Goal: Use online tool/utility: Utilize a website feature to perform a specific function

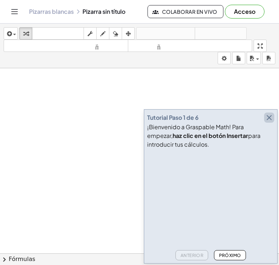
click at [267, 115] on icon "button" at bounding box center [269, 117] width 9 height 9
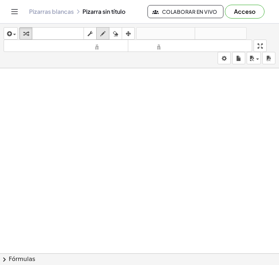
click at [105, 32] on icon "button" at bounding box center [102, 33] width 5 height 9
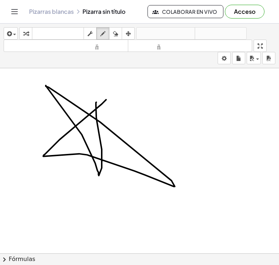
drag, startPoint x: 106, startPoint y: 99, endPoint x: 97, endPoint y: 101, distance: 9.3
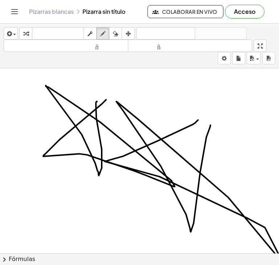
drag, startPoint x: 195, startPoint y: 122, endPoint x: 210, endPoint y: 125, distance: 15.4
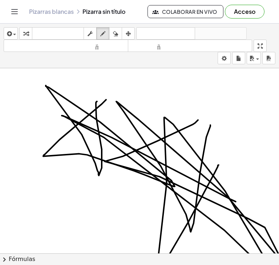
drag, startPoint x: 236, startPoint y: 201, endPoint x: 219, endPoint y: 165, distance: 40.5
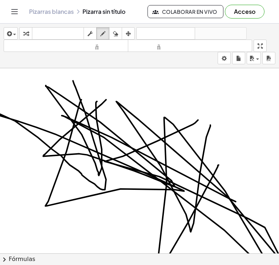
drag, startPoint x: 81, startPoint y: 99, endPoint x: 73, endPoint y: 79, distance: 22.0
click at [116, 32] on icon "button" at bounding box center [115, 33] width 5 height 9
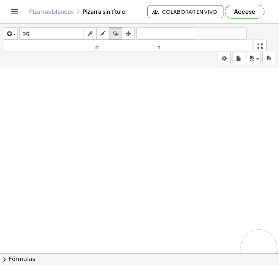
drag, startPoint x: 52, startPoint y: 96, endPoint x: 259, endPoint y: 247, distance: 257.1
click at [104, 29] on icon "button" at bounding box center [102, 33] width 5 height 9
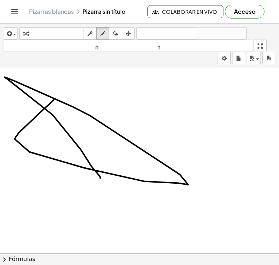
drag, startPoint x: 54, startPoint y: 99, endPoint x: 100, endPoint y: 178, distance: 91.5
click at [114, 33] on icon "button" at bounding box center [115, 33] width 5 height 9
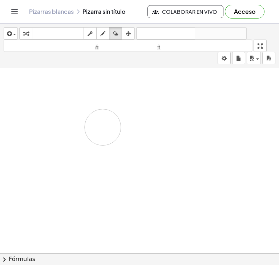
drag, startPoint x: 23, startPoint y: 121, endPoint x: 102, endPoint y: 126, distance: 79.0
click at [106, 32] on div "button" at bounding box center [102, 33] width 9 height 9
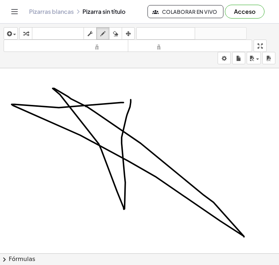
drag, startPoint x: 124, startPoint y: 102, endPoint x: 131, endPoint y: 99, distance: 7.8
click at [117, 32] on icon "button" at bounding box center [115, 33] width 5 height 9
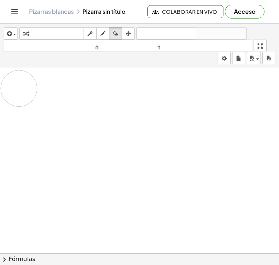
drag, startPoint x: 55, startPoint y: 111, endPoint x: 46, endPoint y: 118, distance: 11.6
click at [106, 38] on button "dibujar" at bounding box center [102, 33] width 13 height 12
drag, startPoint x: 129, startPoint y: 86, endPoint x: 136, endPoint y: 120, distance: 34.1
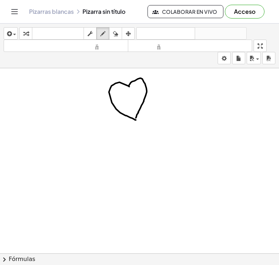
drag, startPoint x: 129, startPoint y: 85, endPoint x: 136, endPoint y: 117, distance: 32.8
drag, startPoint x: 154, startPoint y: 111, endPoint x: 6, endPoint y: 73, distance: 152.7
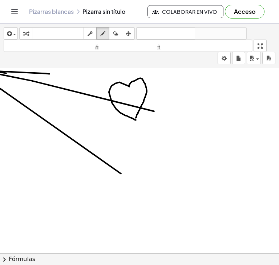
drag, startPoint x: 49, startPoint y: 73, endPoint x: 155, endPoint y: 188, distance: 156.3
click at [116, 31] on icon "button" at bounding box center [115, 33] width 5 height 9
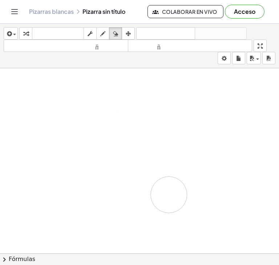
drag, startPoint x: 139, startPoint y: 122, endPoint x: 169, endPoint y: 194, distance: 77.7
click at [100, 34] on icon "button" at bounding box center [102, 33] width 5 height 9
drag, startPoint x: 120, startPoint y: 130, endPoint x: 141, endPoint y: 172, distance: 47.1
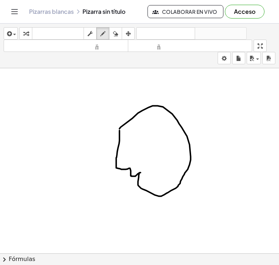
drag, startPoint x: 120, startPoint y: 128, endPoint x: 139, endPoint y: 173, distance: 48.5
drag, startPoint x: 135, startPoint y: 141, endPoint x: 149, endPoint y: 133, distance: 15.6
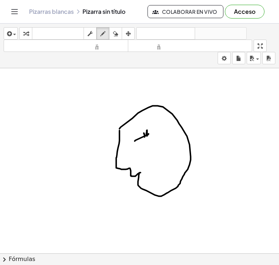
drag, startPoint x: 145, startPoint y: 137, endPoint x: 144, endPoint y: 132, distance: 4.4
drag, startPoint x: 139, startPoint y: 138, endPoint x: 144, endPoint y: 135, distance: 5.5
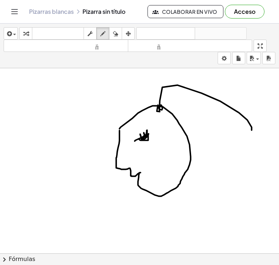
drag, startPoint x: 160, startPoint y: 111, endPoint x: 252, endPoint y: 130, distance: 93.8
drag, startPoint x: 129, startPoint y: 133, endPoint x: 153, endPoint y: 120, distance: 26.3
drag, startPoint x: 139, startPoint y: 171, endPoint x: 147, endPoint y: 164, distance: 10.5
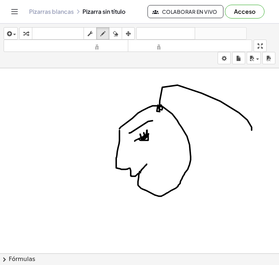
click at [114, 31] on icon "button" at bounding box center [115, 33] width 5 height 9
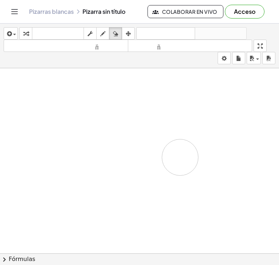
drag, startPoint x: 183, startPoint y: 98, endPoint x: 161, endPoint y: 125, distance: 35.6
click at [102, 30] on icon "button" at bounding box center [102, 33] width 5 height 9
drag, startPoint x: 126, startPoint y: 106, endPoint x: 138, endPoint y: 147, distance: 42.3
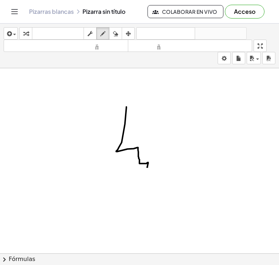
drag, startPoint x: 138, startPoint y: 147, endPoint x: 147, endPoint y: 167, distance: 21.6
drag, startPoint x: 147, startPoint y: 167, endPoint x: 151, endPoint y: 166, distance: 4.1
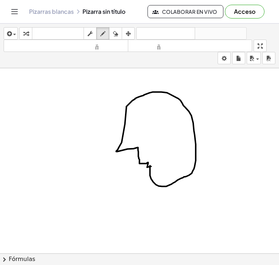
drag, startPoint x: 126, startPoint y: 106, endPoint x: 150, endPoint y: 165, distance: 62.7
drag, startPoint x: 131, startPoint y: 112, endPoint x: 125, endPoint y: 110, distance: 6.1
drag, startPoint x: 159, startPoint y: 110, endPoint x: 125, endPoint y: 112, distance: 34.2
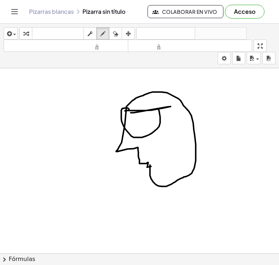
drag, startPoint x: 125, startPoint y: 112, endPoint x: 130, endPoint y: 127, distance: 16.3
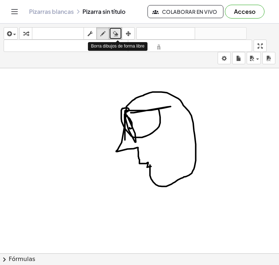
drag, startPoint x: 116, startPoint y: 32, endPoint x: 75, endPoint y: 86, distance: 68.3
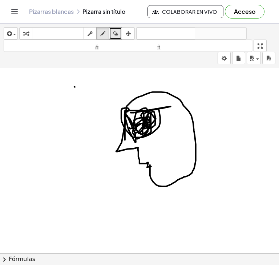
drag, startPoint x: 140, startPoint y: 123, endPoint x: 150, endPoint y: 124, distance: 9.8
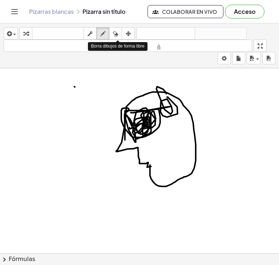
drag, startPoint x: 114, startPoint y: 32, endPoint x: 87, endPoint y: 122, distance: 93.4
drag, startPoint x: 87, startPoint y: 122, endPoint x: 119, endPoint y: 35, distance: 92.5
click at [119, 35] on div "button" at bounding box center [115, 33] width 9 height 9
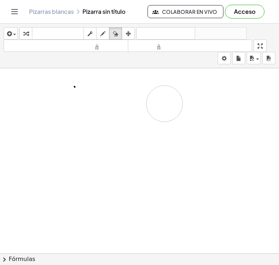
drag, startPoint x: 162, startPoint y: 128, endPoint x: 164, endPoint y: 103, distance: 25.2
drag, startPoint x: 81, startPoint y: 92, endPoint x: 72, endPoint y: 90, distance: 9.2
click at [100, 33] on icon "button" at bounding box center [102, 33] width 5 height 9
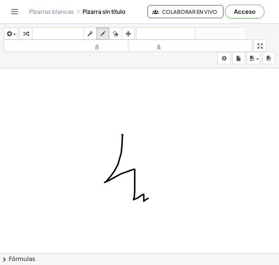
drag, startPoint x: 147, startPoint y: 118, endPoint x: 150, endPoint y: 197, distance: 79.2
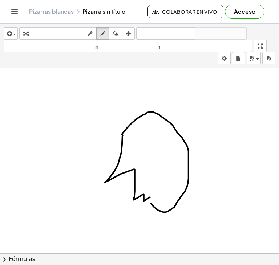
drag, startPoint x: 122, startPoint y: 133, endPoint x: 151, endPoint y: 201, distance: 73.7
drag, startPoint x: 122, startPoint y: 145, endPoint x: 134, endPoint y: 141, distance: 12.1
drag, startPoint x: 124, startPoint y: 144, endPoint x: 134, endPoint y: 142, distance: 10.1
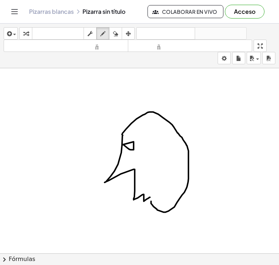
drag, startPoint x: 134, startPoint y: 142, endPoint x: 134, endPoint y: 137, distance: 4.7
drag, startPoint x: 128, startPoint y: 142, endPoint x: 128, endPoint y: 137, distance: 5.4
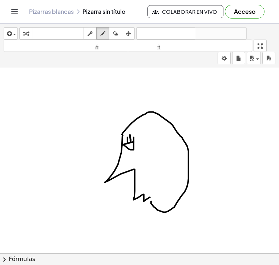
drag, startPoint x: 154, startPoint y: 118, endPoint x: 209, endPoint y: 118, distance: 54.5
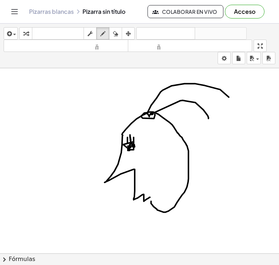
drag, startPoint x: 147, startPoint y: 113, endPoint x: 233, endPoint y: 104, distance: 86.6
drag, startPoint x: 151, startPoint y: 117, endPoint x: 233, endPoint y: 118, distance: 82.1
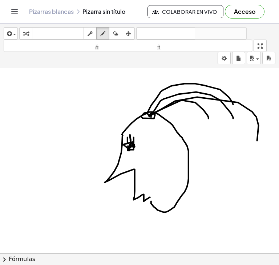
drag, startPoint x: 150, startPoint y: 116, endPoint x: 253, endPoint y: 147, distance: 108.2
drag, startPoint x: 145, startPoint y: 120, endPoint x: 261, endPoint y: 137, distance: 117.4
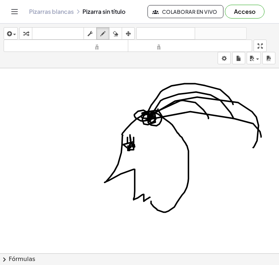
drag, startPoint x: 158, startPoint y: 109, endPoint x: 153, endPoint y: 117, distance: 9.5
drag, startPoint x: 153, startPoint y: 117, endPoint x: 170, endPoint y: 100, distance: 23.9
drag, startPoint x: 145, startPoint y: 114, endPoint x: 161, endPoint y: 86, distance: 31.6
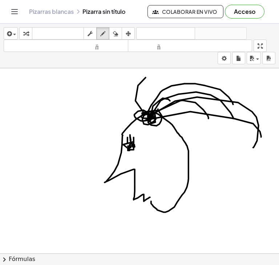
drag, startPoint x: 158, startPoint y: 114, endPoint x: 226, endPoint y: 116, distance: 68.0
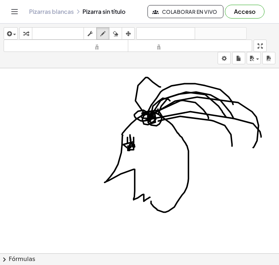
drag, startPoint x: 164, startPoint y: 119, endPoint x: 218, endPoint y: 159, distance: 66.9
drag, startPoint x: 157, startPoint y: 118, endPoint x: 215, endPoint y: 193, distance: 94.6
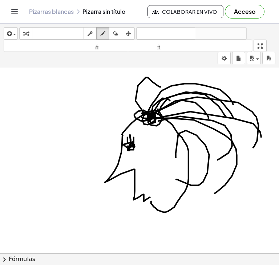
drag, startPoint x: 176, startPoint y: 157, endPoint x: 176, endPoint y: 179, distance: 22.2
drag, startPoint x: 189, startPoint y: 182, endPoint x: 187, endPoint y: 179, distance: 4.2
drag, startPoint x: 198, startPoint y: 147, endPoint x: 201, endPoint y: 154, distance: 7.8
